Goal: Task Accomplishment & Management: Complete application form

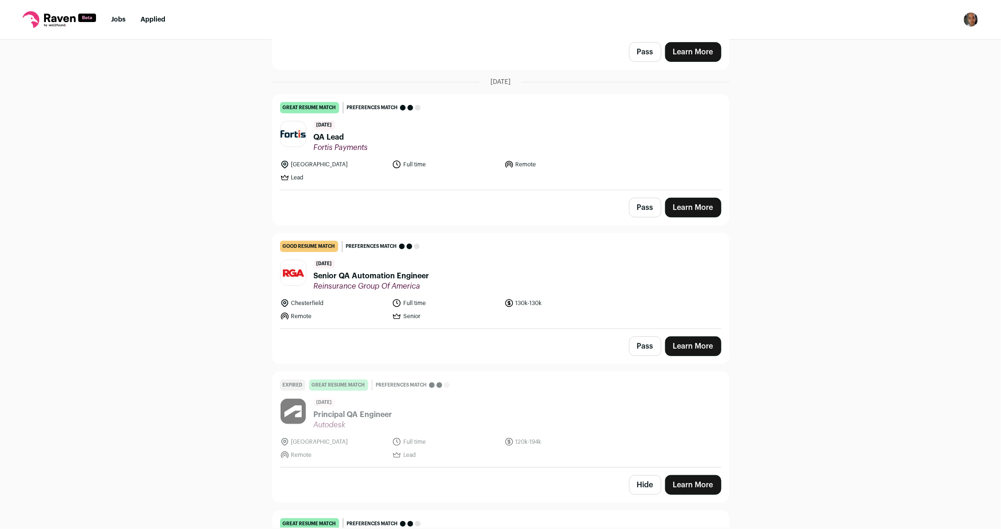
scroll to position [199, 0]
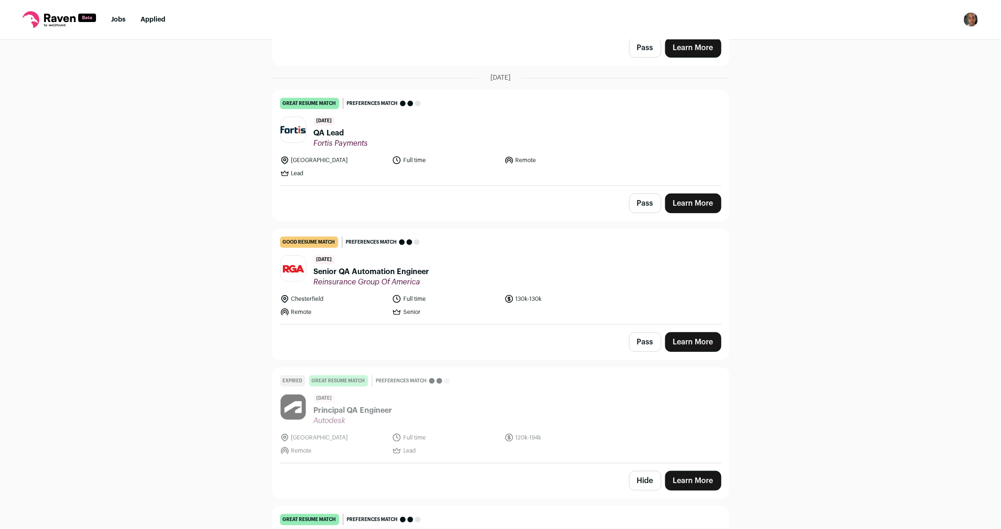
click at [695, 341] on link "Learn More" at bounding box center [693, 342] width 56 height 20
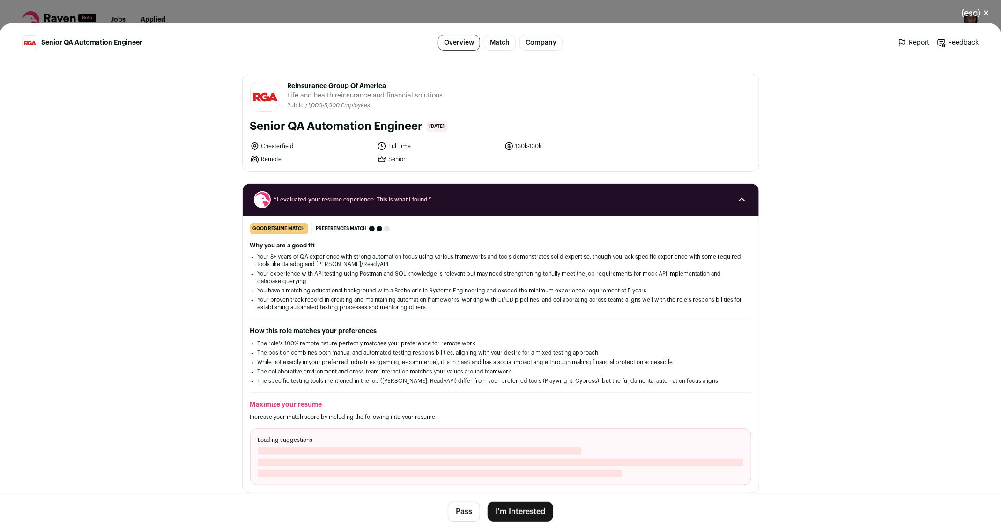
click at [541, 513] on button "I'm Interested" at bounding box center [521, 512] width 66 height 20
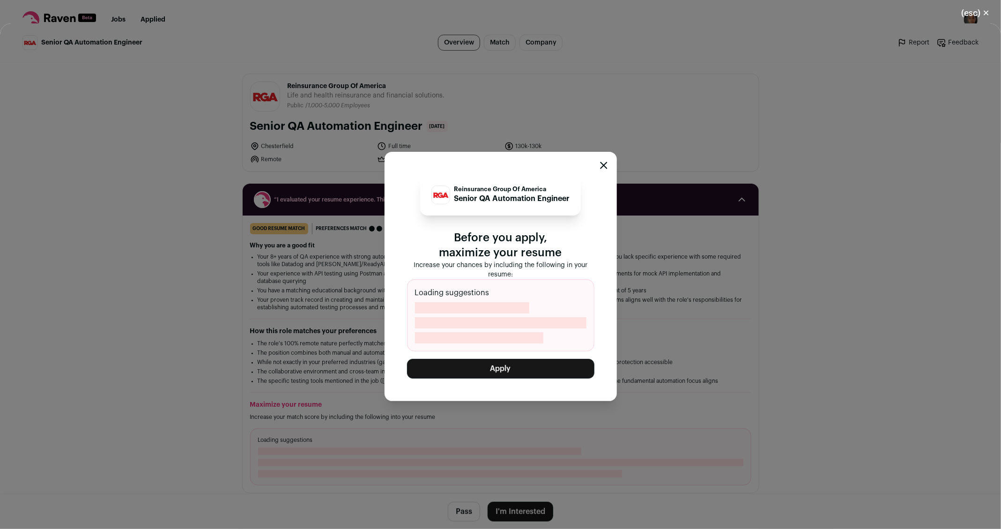
click at [511, 365] on button "Apply" at bounding box center [500, 369] width 187 height 20
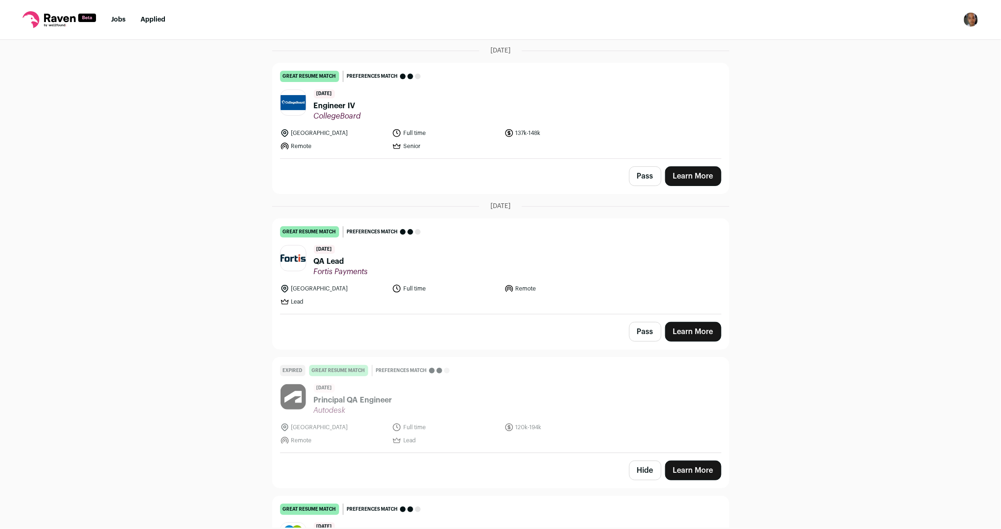
scroll to position [72, 0]
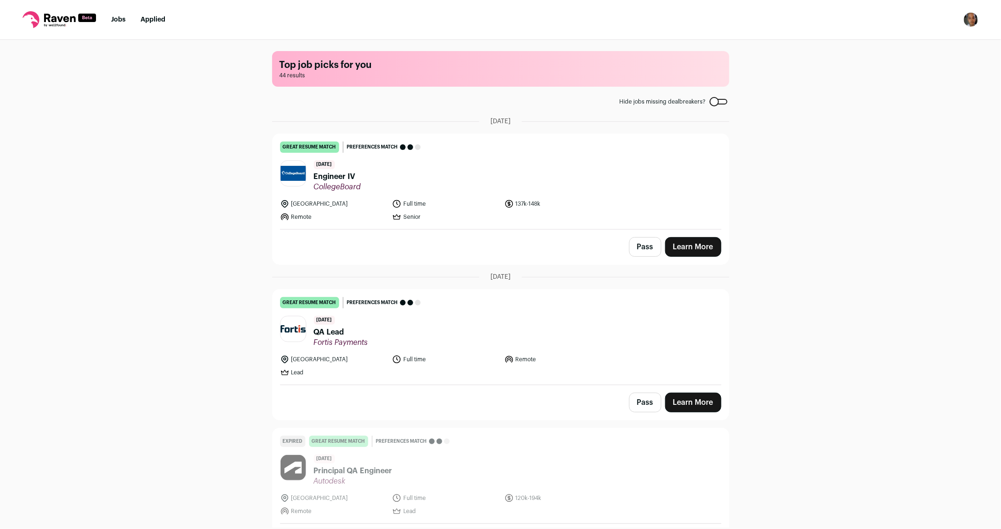
click at [692, 400] on link "Learn More" at bounding box center [693, 402] width 56 height 20
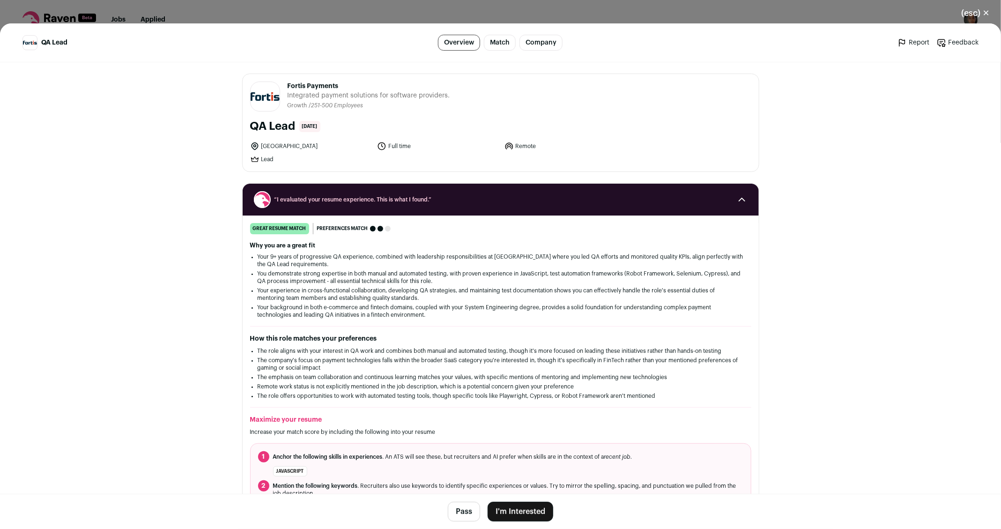
click at [520, 511] on button "I'm Interested" at bounding box center [521, 512] width 66 height 20
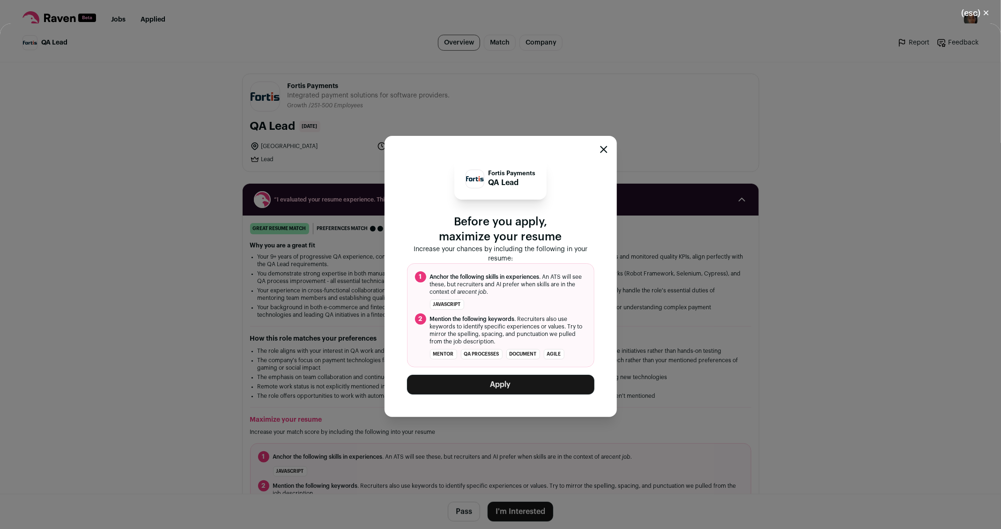
click at [481, 383] on button "Apply" at bounding box center [500, 385] width 187 height 20
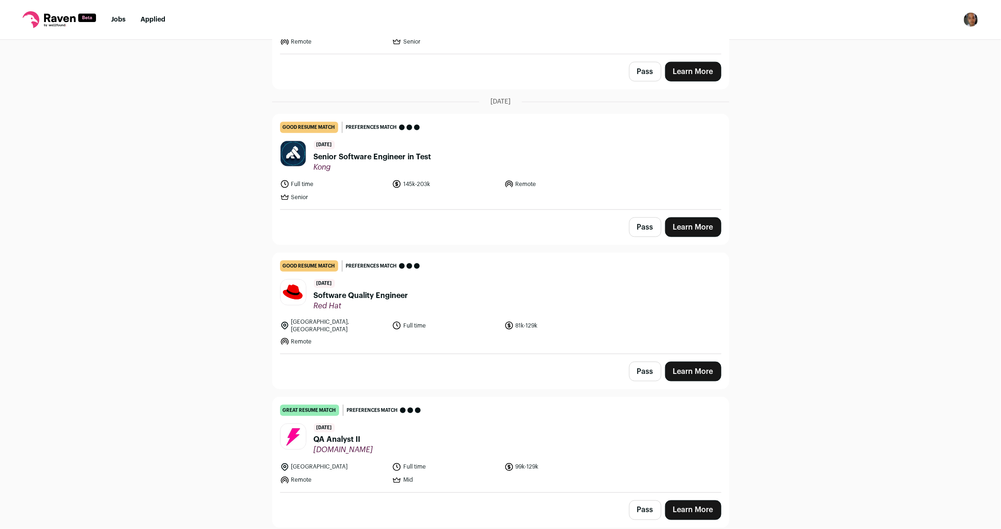
scroll to position [609, 0]
click at [695, 220] on link "Learn More" at bounding box center [693, 226] width 56 height 20
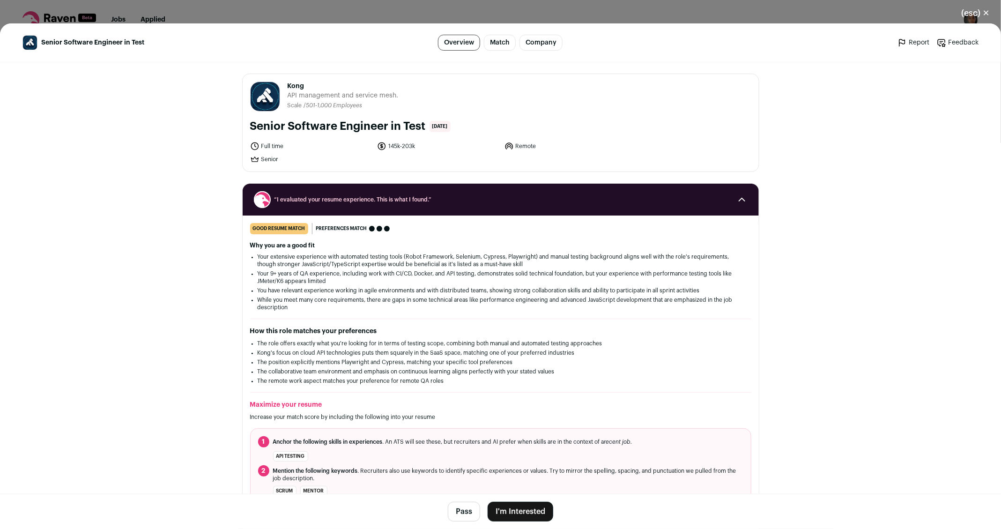
click at [509, 508] on button "I'm Interested" at bounding box center [521, 512] width 66 height 20
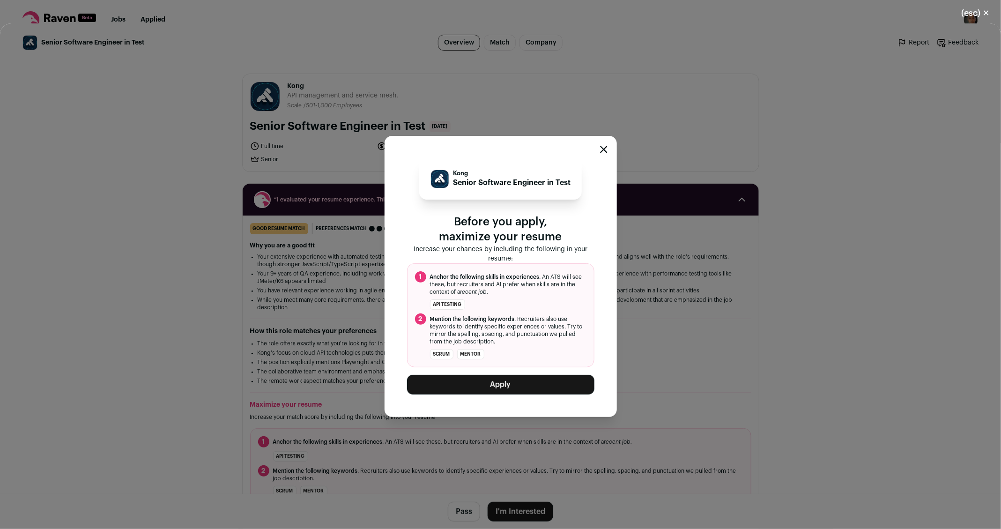
click at [481, 387] on button "Apply" at bounding box center [500, 385] width 187 height 20
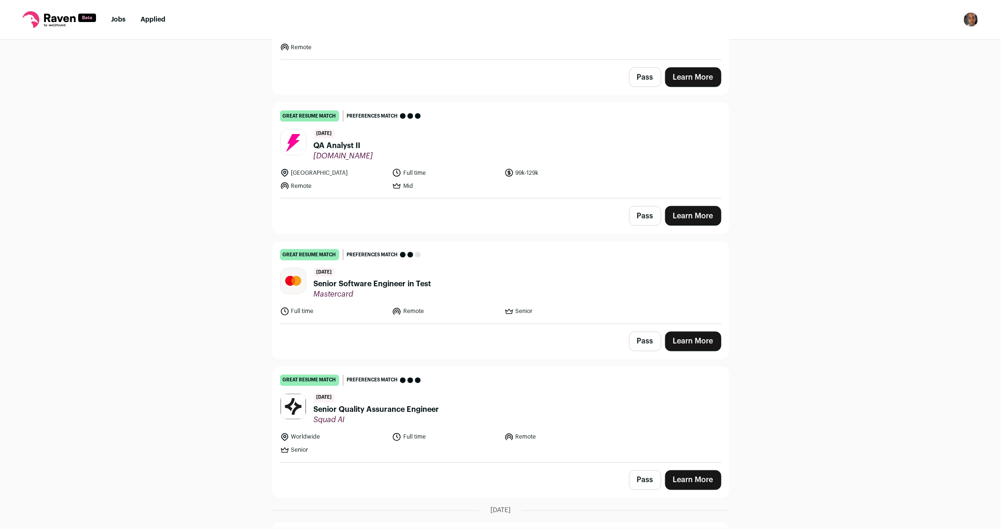
scroll to position [764, 0]
click at [693, 470] on link "Learn More" at bounding box center [693, 479] width 56 height 20
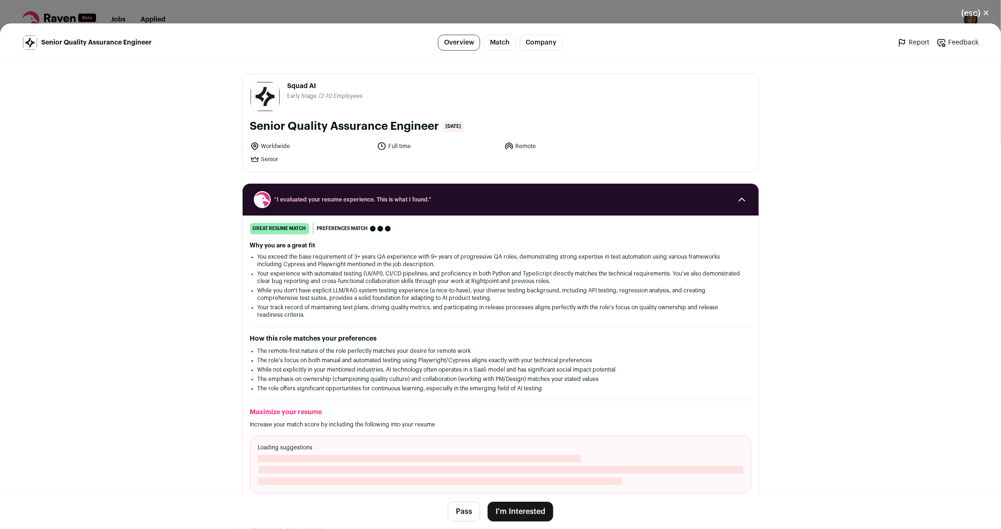
click at [517, 506] on button "I'm Interested" at bounding box center [521, 512] width 66 height 20
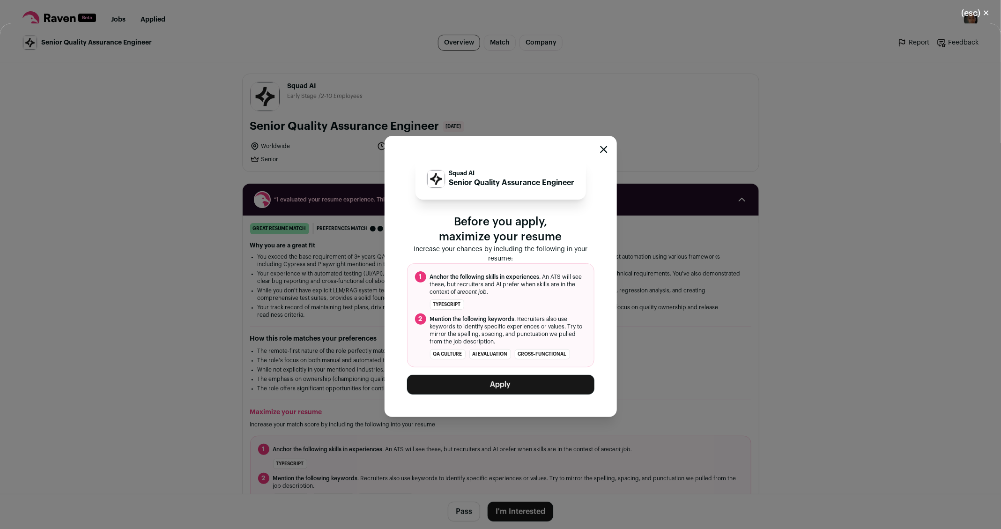
click at [541, 386] on button "Apply" at bounding box center [500, 385] width 187 height 20
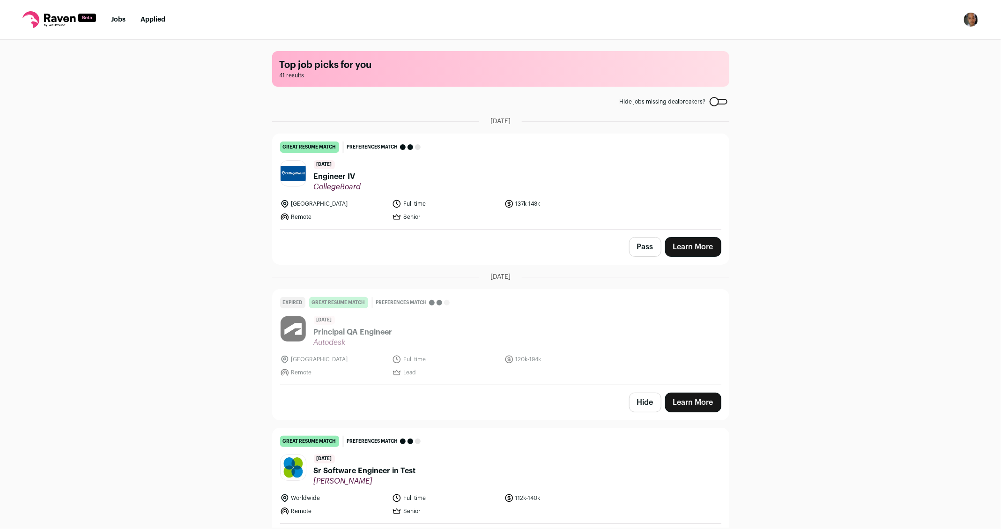
click at [51, 19] on icon at bounding box center [59, 19] width 74 height 17
click at [972, 21] on img "Open dropdown" at bounding box center [970, 19] width 15 height 15
click at [914, 69] on link "Subscription" at bounding box center [926, 68] width 104 height 22
